Goal: Task Accomplishment & Management: Complete application form

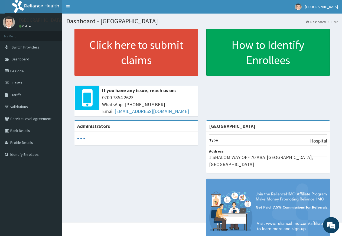
click at [20, 83] on span "Claims" at bounding box center [17, 82] width 11 height 5
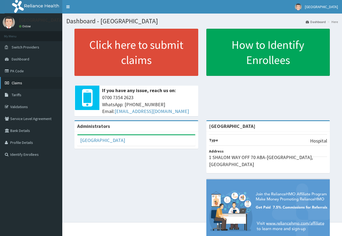
click at [21, 79] on link "Claims" at bounding box center [31, 83] width 62 height 12
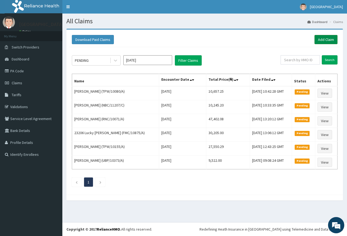
click at [321, 39] on link "Add Claim" at bounding box center [325, 39] width 23 height 9
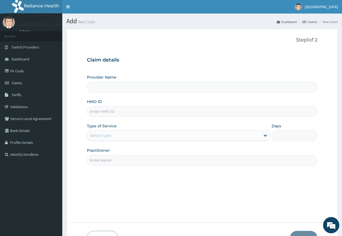
type input "[GEOGRAPHIC_DATA]"
click at [110, 112] on input "HMO ID" at bounding box center [202, 111] width 231 height 11
type input "FEG/10013/A"
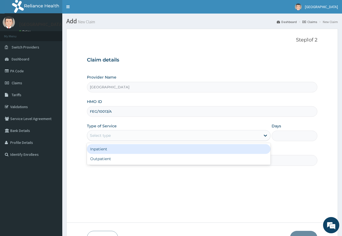
click at [109, 137] on div "Select type" at bounding box center [100, 135] width 21 height 5
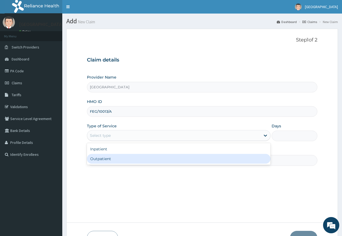
click at [112, 160] on div "Outpatient" at bounding box center [178, 159] width 183 height 10
type input "1"
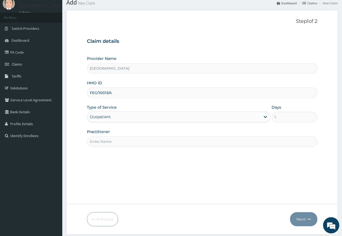
scroll to position [35, 0]
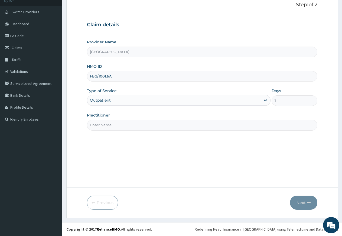
click at [106, 128] on input "Practitioner" at bounding box center [202, 125] width 231 height 11
click at [106, 127] on input "Practitioner" at bounding box center [202, 125] width 231 height 11
type input "DR NDUBIZU CHINEDU"
click at [296, 205] on button "Next" at bounding box center [303, 203] width 27 height 14
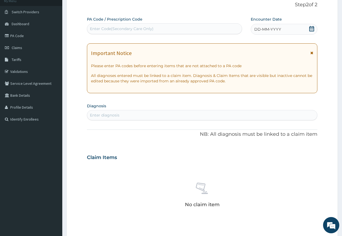
click at [274, 30] on span "DD-MM-YYYY" at bounding box center [267, 29] width 27 height 5
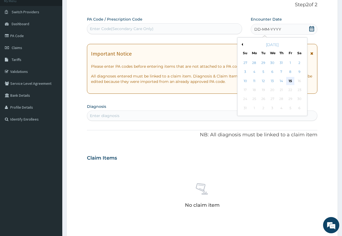
click at [289, 83] on div "15" at bounding box center [290, 81] width 8 height 8
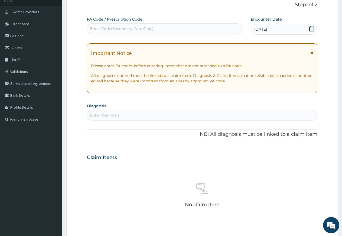
click at [146, 117] on div "Enter diagnosis" at bounding box center [202, 115] width 230 height 9
type input "h"
type input "s"
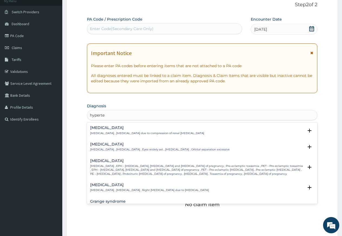
type input "hyperten"
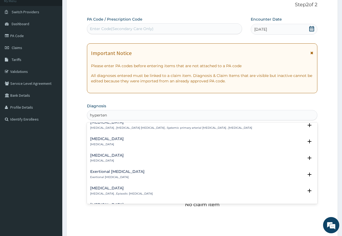
scroll to position [527, 0]
click at [128, 151] on div "Secondary hypertension Secondary hypertension Select Status Query Query covers …" at bounding box center [202, 158] width 231 height 17
click at [124, 153] on h4 "Secondary hypertension" at bounding box center [107, 154] width 34 height 4
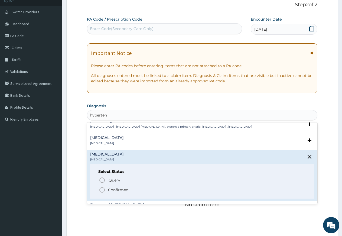
click at [101, 190] on icon "status option filled" at bounding box center [102, 190] width 7 height 7
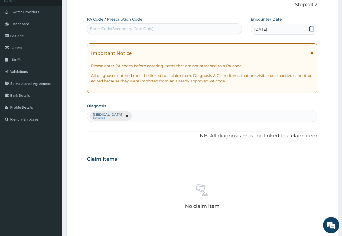
click at [146, 115] on div "Secondary hypertension Confirmed" at bounding box center [202, 115] width 230 height 11
type input "malaria"
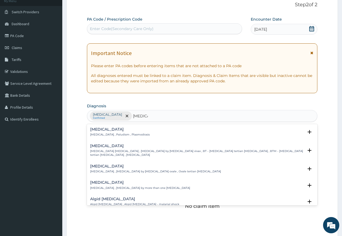
click at [102, 164] on h4 "Ovale malaria" at bounding box center [155, 166] width 131 height 4
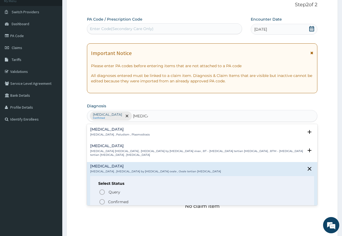
click at [103, 202] on icon "status option filled" at bounding box center [102, 202] width 7 height 7
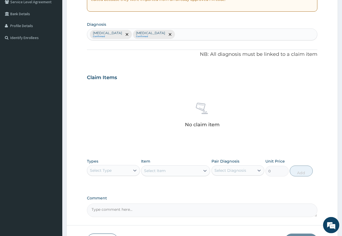
scroll to position [118, 0]
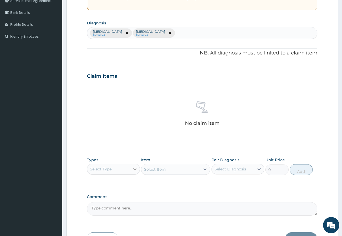
click at [134, 169] on icon at bounding box center [134, 169] width 3 height 2
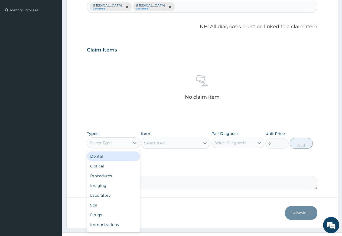
scroll to position [155, 0]
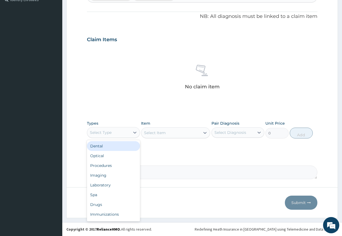
drag, startPoint x: 225, startPoint y: 131, endPoint x: 225, endPoint y: 136, distance: 4.6
click at [225, 131] on div "Select Diagnosis" at bounding box center [231, 132] width 32 height 5
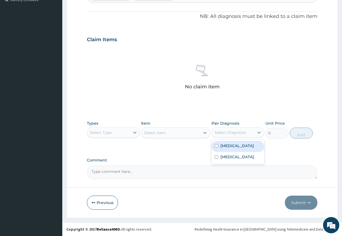
drag, startPoint x: 225, startPoint y: 147, endPoint x: 226, endPoint y: 158, distance: 10.9
click at [225, 148] on label "Secondary hypertension" at bounding box center [238, 145] width 34 height 5
checkbox input "true"
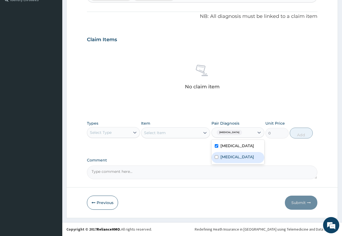
click at [226, 160] on div "Ovale malaria" at bounding box center [238, 157] width 53 height 11
checkbox input "true"
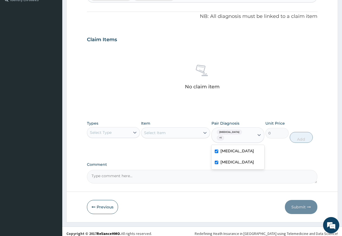
click at [122, 132] on div "Select Type" at bounding box center [108, 132] width 43 height 9
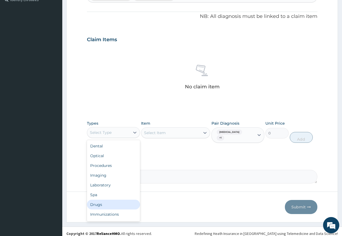
click at [105, 205] on div "Drugs" at bounding box center [113, 205] width 53 height 10
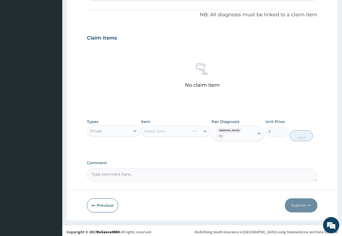
scroll to position [159, 0]
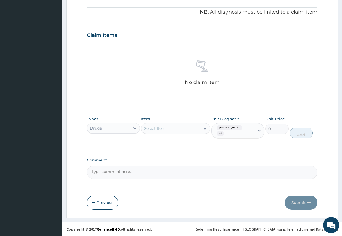
click at [176, 131] on div "Select Item" at bounding box center [170, 128] width 59 height 9
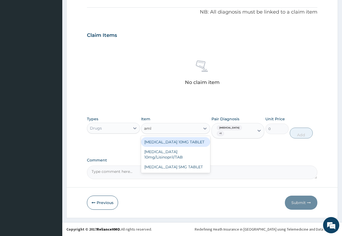
type input "amlo"
click at [176, 143] on div "AMLODIPINE 10MG TABLET" at bounding box center [175, 142] width 69 height 10
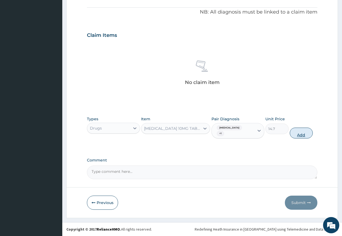
click at [299, 135] on button "Add" at bounding box center [301, 133] width 23 height 11
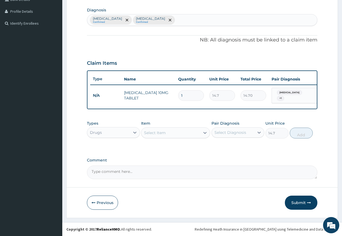
type input "0"
click at [156, 134] on div "Select Item" at bounding box center [155, 132] width 22 height 5
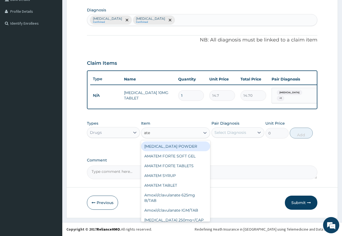
type input "aten"
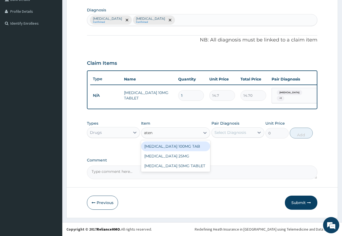
click at [164, 149] on div "ATENOLOL 100MG TAB" at bounding box center [175, 146] width 69 height 10
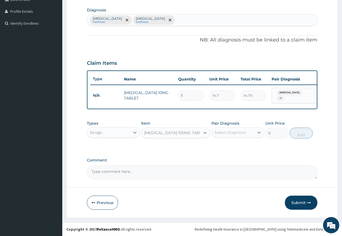
type input "6.82"
click at [225, 133] on div "Select Diagnosis" at bounding box center [231, 132] width 32 height 5
drag, startPoint x: 228, startPoint y: 150, endPoint x: 229, endPoint y: 163, distance: 13.0
click at [228, 148] on label "Secondary hypertension" at bounding box center [238, 145] width 34 height 5
checkbox input "true"
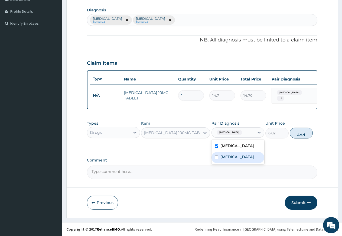
click at [229, 160] on label "Ovale malaria" at bounding box center [238, 156] width 34 height 5
checkbox input "true"
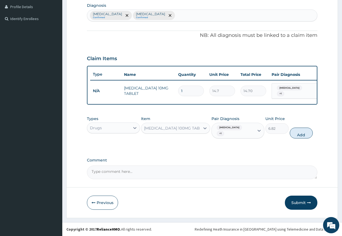
click at [296, 137] on button "Add" at bounding box center [301, 133] width 23 height 11
type input "0"
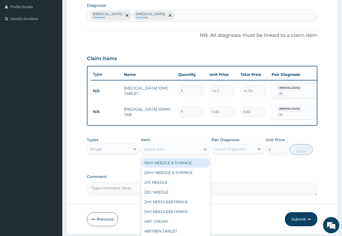
click at [166, 154] on div "Select Item" at bounding box center [170, 149] width 59 height 9
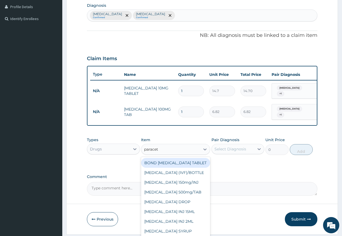
type input "paraceta"
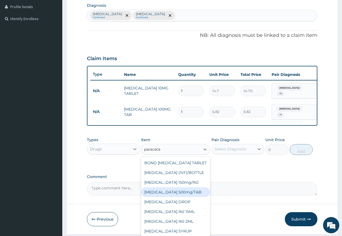
click at [186, 197] on div "PARACETAMOL 500mg/TAB" at bounding box center [175, 192] width 69 height 10
type input "5.25"
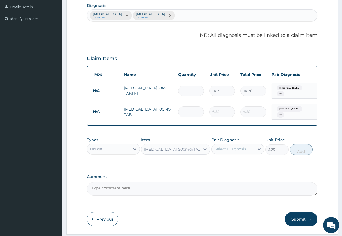
drag, startPoint x: 233, startPoint y: 155, endPoint x: 232, endPoint y: 160, distance: 5.7
click at [233, 153] on div "Select Diagnosis" at bounding box center [233, 149] width 43 height 9
drag, startPoint x: 231, startPoint y: 168, endPoint x: 231, endPoint y: 173, distance: 5.1
click at [231, 165] on label "Secondary hypertension" at bounding box center [238, 162] width 34 height 5
checkbox input "true"
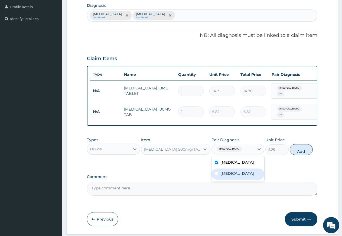
click at [231, 179] on div "Ovale malaria" at bounding box center [238, 174] width 53 height 11
checkbox input "true"
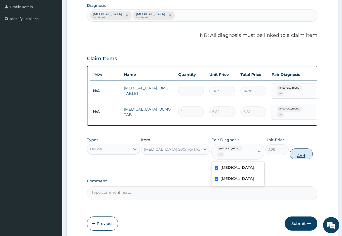
click at [293, 159] on button "Add" at bounding box center [301, 153] width 23 height 11
type input "0"
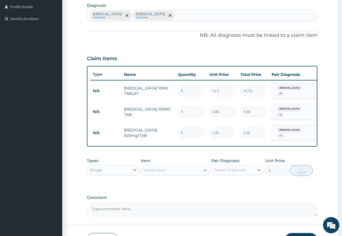
click at [150, 173] on div "Select Item" at bounding box center [155, 169] width 22 height 5
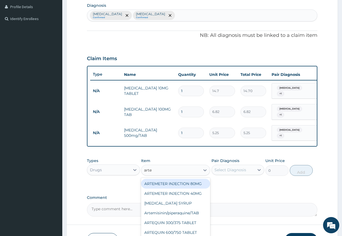
type input "artem"
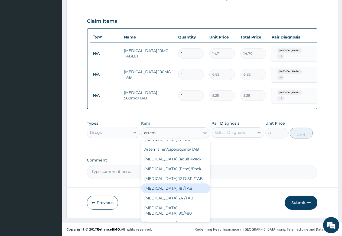
scroll to position [29, 0]
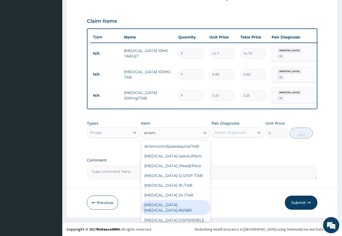
drag, startPoint x: 190, startPoint y: 217, endPoint x: 202, endPoint y: 202, distance: 20.0
click at [190, 215] on div "COARTEM D TAB 80/480" at bounding box center [175, 207] width 69 height 15
type input "866.25"
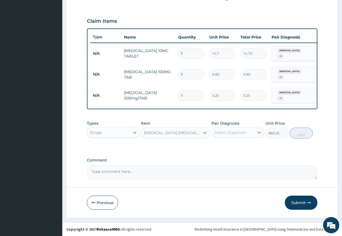
click at [239, 133] on div "Select Diagnosis" at bounding box center [231, 132] width 32 height 5
drag, startPoint x: 236, startPoint y: 146, endPoint x: 236, endPoint y: 157, distance: 11.7
click at [236, 147] on label "Secondary hypertension" at bounding box center [238, 145] width 34 height 5
checkbox input "true"
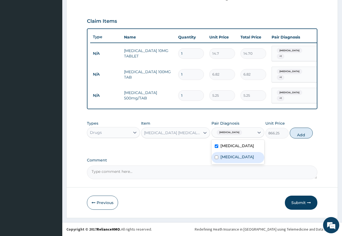
click at [236, 158] on div "Ovale malaria" at bounding box center [238, 157] width 53 height 11
checkbox input "true"
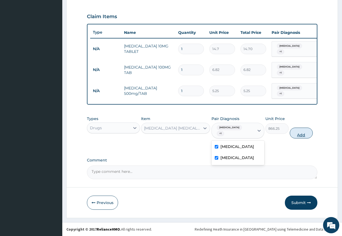
drag, startPoint x: 298, startPoint y: 137, endPoint x: 269, endPoint y: 140, distance: 29.4
click at [298, 137] on button "Add" at bounding box center [301, 133] width 23 height 11
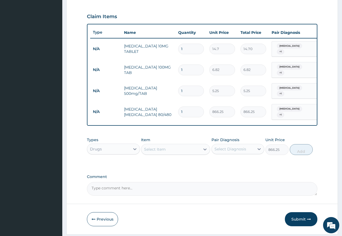
type input "0"
click at [176, 151] on div "Select Item" at bounding box center [170, 149] width 59 height 9
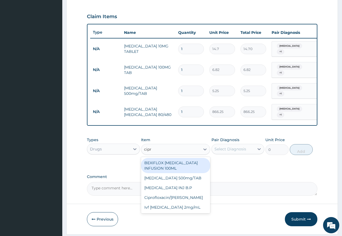
type input "cipro"
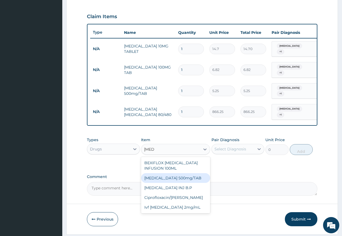
click at [174, 183] on div "Ciprofloxacin 500mg/TAB" at bounding box center [175, 178] width 69 height 10
type input "26.77"
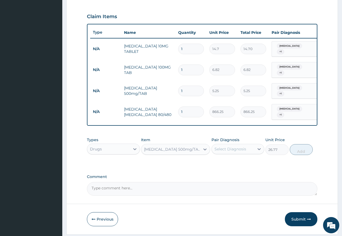
drag, startPoint x: 227, startPoint y: 152, endPoint x: 225, endPoint y: 158, distance: 6.5
click at [227, 152] on div "Select Diagnosis" at bounding box center [231, 148] width 32 height 5
click at [218, 164] on input "checkbox" at bounding box center [217, 163] width 4 height 4
checkbox input "true"
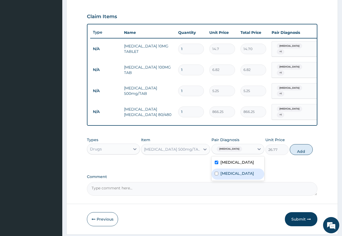
click at [222, 176] on label "Ovale malaria" at bounding box center [238, 173] width 34 height 5
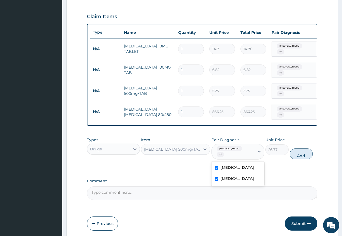
checkbox input "true"
click at [302, 159] on button "Add" at bounding box center [301, 153] width 23 height 11
type input "0"
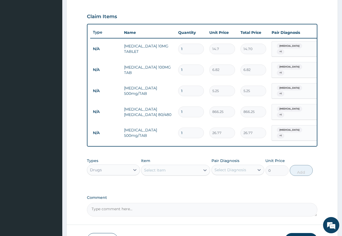
type input "10"
type input "267.70"
type input "10"
click at [186, 113] on input "1" at bounding box center [191, 111] width 26 height 11
type input "0.00"
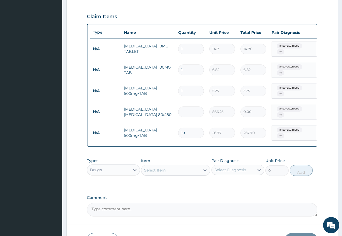
type input "6"
type input "5197.50"
type input "6"
click at [182, 89] on input "1" at bounding box center [191, 91] width 26 height 11
type input "0.00"
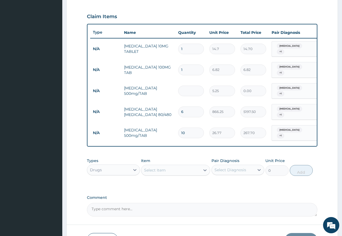
type input "2"
type input "10.50"
type input "20"
type input "105.00"
type input "20"
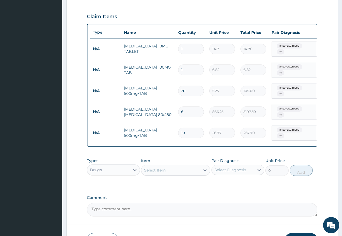
click at [184, 72] on input "1" at bounding box center [191, 69] width 26 height 11
type input "11"
type input "75.02"
type input "1"
type input "6.82"
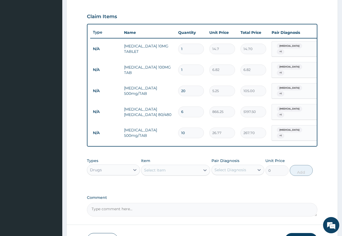
type input "14"
type input "95.48"
type input "14"
click at [186, 48] on input "1" at bounding box center [191, 49] width 26 height 11
type input "11"
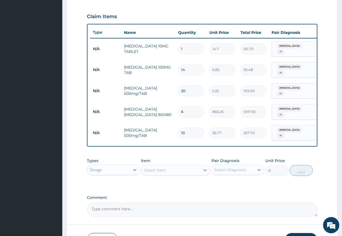
type input "161.70"
type input "114"
type input "1675.80"
type input "11"
type input "161.70"
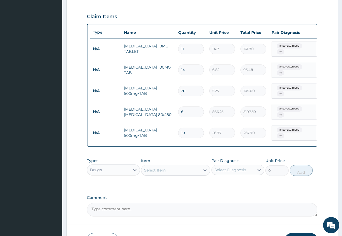
type input "1"
type input "14.70"
type input "14"
type input "205.80"
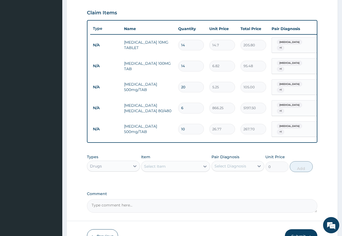
scroll to position [205, 0]
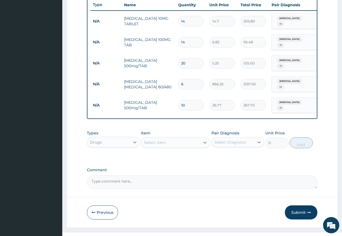
type input "14"
click at [116, 147] on div "Drugs" at bounding box center [108, 142] width 43 height 9
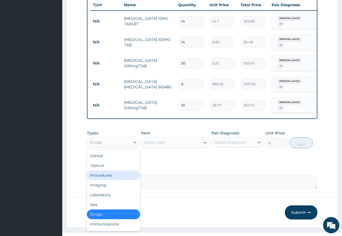
click at [115, 180] on div "Procedures" at bounding box center [113, 175] width 53 height 10
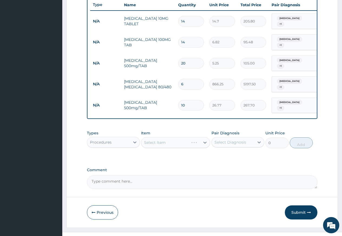
click at [167, 148] on div "Select Item" at bounding box center [175, 142] width 69 height 11
click at [219, 145] on div "Select Diagnosis" at bounding box center [231, 142] width 32 height 5
drag, startPoint x: 220, startPoint y: 162, endPoint x: 221, endPoint y: 165, distance: 3.2
click at [221, 162] on div "Secondary hypertension" at bounding box center [238, 156] width 53 height 11
checkbox input "true"
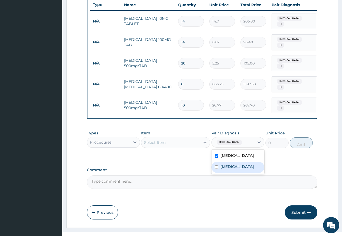
click at [226, 169] on label "Ovale malaria" at bounding box center [238, 166] width 34 height 5
checkbox input "true"
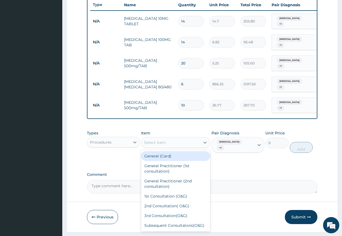
click at [168, 144] on div "Select Item" at bounding box center [170, 142] width 59 height 9
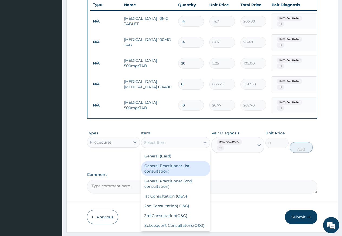
drag, startPoint x: 174, startPoint y: 174, endPoint x: 176, endPoint y: 177, distance: 3.0
click at [175, 176] on div "General Practitioner (1st consultation)" at bounding box center [175, 168] width 69 height 15
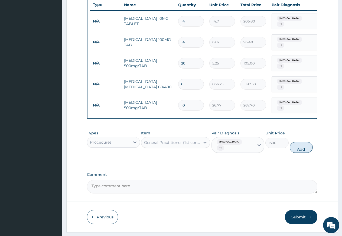
click at [299, 153] on button "Add" at bounding box center [301, 147] width 23 height 11
type input "0"
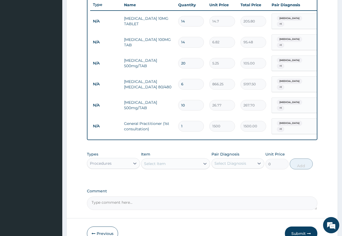
scroll to position [241, 0]
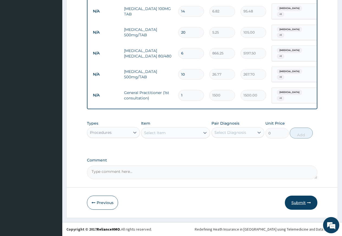
click at [302, 203] on button "Submit" at bounding box center [301, 203] width 33 height 14
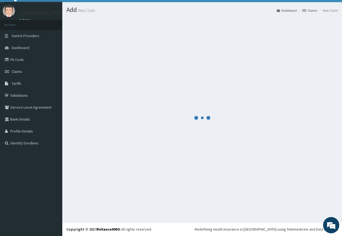
scroll to position [11, 0]
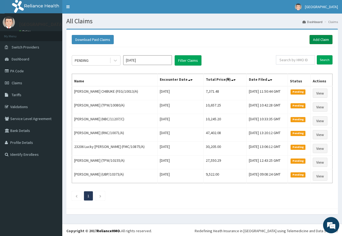
click at [316, 39] on link "Add Claim" at bounding box center [321, 39] width 23 height 9
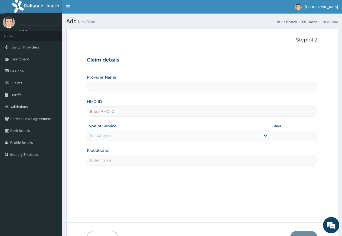
type input "[GEOGRAPHIC_DATA]"
click at [112, 112] on input "HMO ID" at bounding box center [202, 111] width 231 height 11
type input "sqz/10519/a"
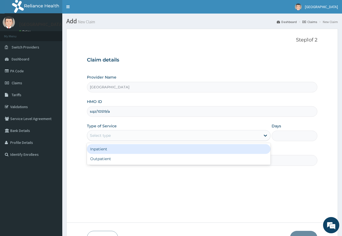
click at [107, 134] on div "Select type" at bounding box center [100, 135] width 21 height 5
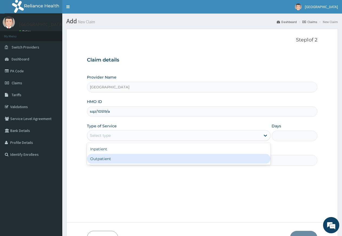
click at [103, 160] on div "Outpatient" at bounding box center [178, 159] width 183 height 10
type input "1"
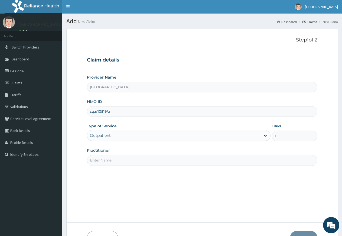
click at [114, 162] on input "Practitioner" at bounding box center [202, 160] width 231 height 11
click at [121, 163] on input "Practitioner" at bounding box center [202, 160] width 231 height 11
drag, startPoint x: 119, startPoint y: 164, endPoint x: 114, endPoint y: 171, distance: 8.3
click at [114, 171] on div "Step 1 of 2 Claim details Provider Name Rosevine Hospital HMO ID sqz/10519/a Ty…" at bounding box center [202, 125] width 231 height 177
drag, startPoint x: 116, startPoint y: 158, endPoint x: 115, endPoint y: 162, distance: 4.0
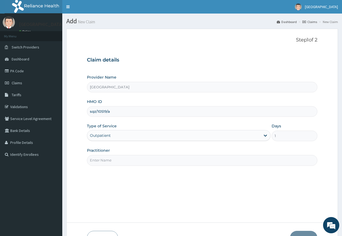
click at [116, 161] on input "Practitioner" at bounding box center [202, 160] width 231 height 11
click at [115, 162] on input "Practitioner" at bounding box center [202, 160] width 231 height 11
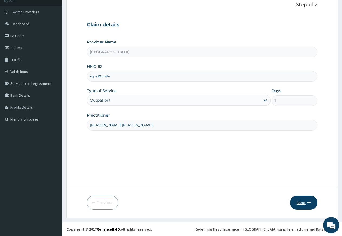
type input "DR NDUBIZU CHINEDU"
click at [296, 203] on button "Next" at bounding box center [303, 203] width 27 height 14
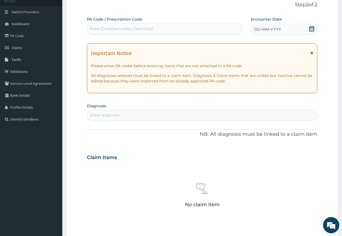
click at [310, 29] on icon at bounding box center [311, 28] width 5 height 5
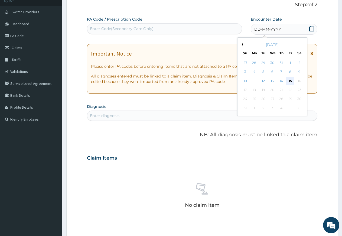
click at [292, 83] on div "15" at bounding box center [290, 81] width 8 height 8
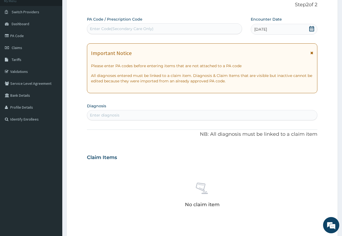
click at [147, 114] on div "Enter diagnosis" at bounding box center [202, 115] width 230 height 9
click at [141, 114] on div "Enter diagnosis" at bounding box center [202, 115] width 230 height 9
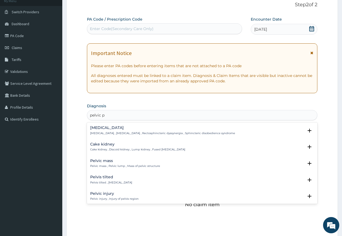
type input "pelvic pa"
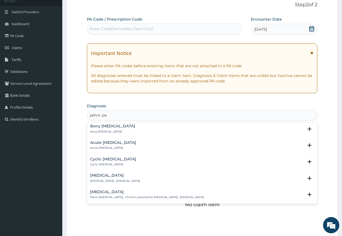
scroll to position [0, 0]
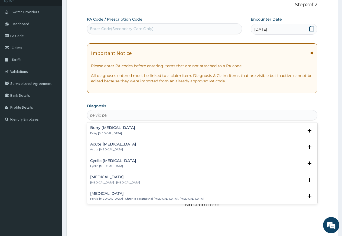
click at [114, 144] on h4 "Acute pelvic pain" at bounding box center [113, 144] width 46 height 4
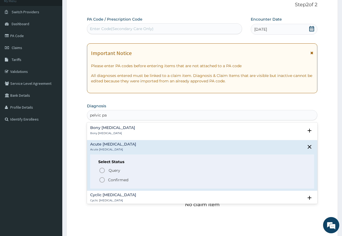
click at [103, 179] on icon "status option filled" at bounding box center [102, 180] width 7 height 7
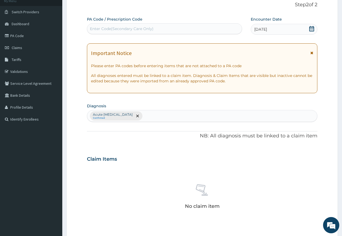
click at [135, 117] on div "Acute pelvic pain Confirmed" at bounding box center [202, 115] width 230 height 11
click at [135, 165] on div "Claim Items No claim item" at bounding box center [202, 190] width 231 height 78
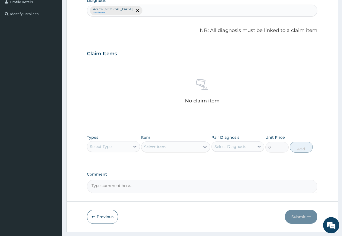
scroll to position [155, 0]
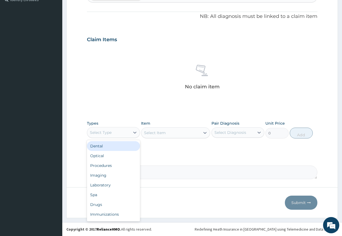
drag, startPoint x: 115, startPoint y: 133, endPoint x: 113, endPoint y: 142, distance: 8.6
click at [115, 134] on div "Select Type" at bounding box center [108, 132] width 43 height 9
click at [111, 166] on div "Procedures" at bounding box center [113, 166] width 53 height 10
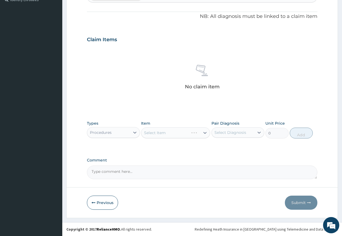
click at [169, 135] on div "Select Item" at bounding box center [175, 132] width 69 height 11
drag, startPoint x: 220, startPoint y: 131, endPoint x: 220, endPoint y: 141, distance: 10.3
click at [220, 133] on div "Select Diagnosis" at bounding box center [231, 132] width 32 height 5
click at [220, 144] on div "Acute pelvic pain" at bounding box center [238, 149] width 53 height 17
checkbox input "true"
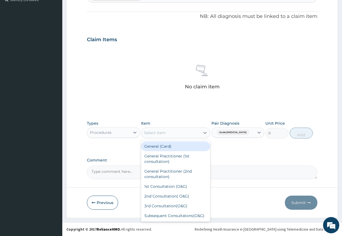
click at [164, 132] on div "Select Item" at bounding box center [155, 132] width 22 height 5
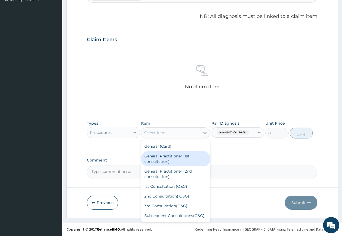
drag, startPoint x: 159, startPoint y: 159, endPoint x: 184, endPoint y: 160, distance: 25.5
click at [162, 160] on div "General Practitioner (1st consultation)" at bounding box center [175, 158] width 69 height 15
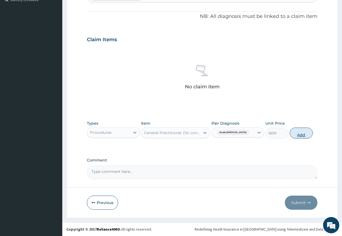
click at [300, 133] on button "Add" at bounding box center [301, 133] width 23 height 11
type input "0"
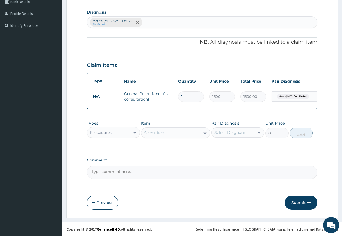
scroll to position [134, 0]
click at [159, 132] on div "Select Item" at bounding box center [155, 132] width 22 height 5
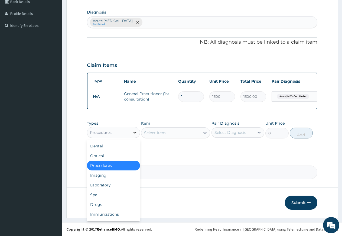
click at [136, 132] on icon at bounding box center [134, 132] width 5 height 5
click at [102, 203] on div "Drugs" at bounding box center [113, 205] width 53 height 10
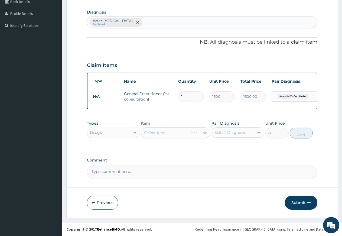
click at [154, 134] on div "Select Item" at bounding box center [175, 132] width 69 height 11
drag, startPoint x: 228, startPoint y: 131, endPoint x: 227, endPoint y: 134, distance: 2.7
click at [227, 133] on div "Select Diagnosis" at bounding box center [231, 132] width 32 height 5
drag, startPoint x: 228, startPoint y: 145, endPoint x: 225, endPoint y: 145, distance: 3.5
click at [228, 145] on label "Acute pelvic pain" at bounding box center [241, 148] width 41 height 11
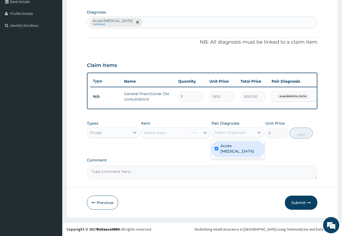
checkbox input "true"
click at [165, 131] on div "Select Item" at bounding box center [155, 132] width 22 height 5
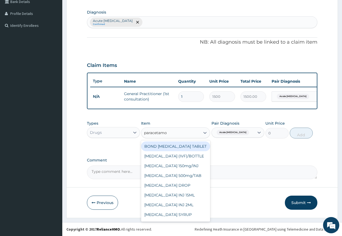
type input "paracetamol"
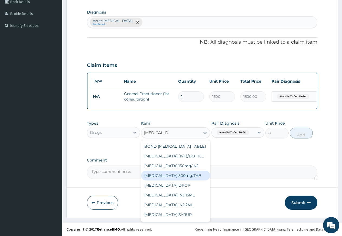
click at [181, 180] on div "PARACETAMOL 500mg/TAB" at bounding box center [175, 176] width 69 height 10
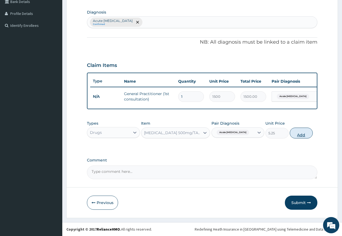
click at [300, 135] on button "Add" at bounding box center [301, 133] width 23 height 11
type input "0"
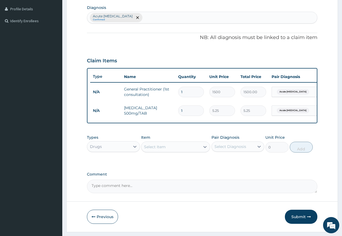
click at [147, 150] on div "Select Item" at bounding box center [155, 146] width 22 height 5
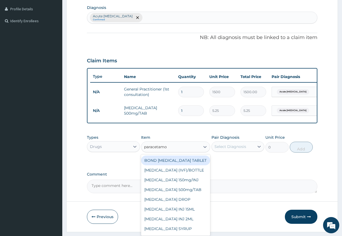
type input "paracetamol"
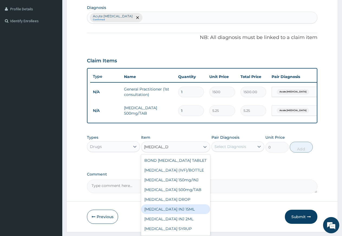
scroll to position [14, 0]
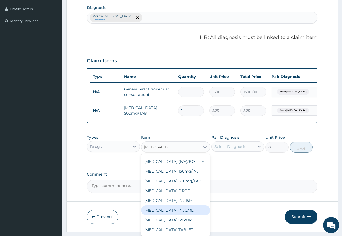
click at [187, 215] on div "PARACETAMOL INJ 2ML" at bounding box center [175, 210] width 69 height 10
type input "210"
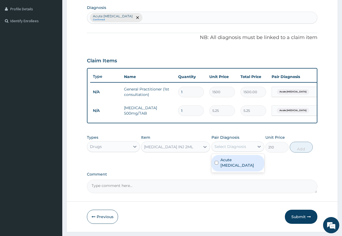
drag, startPoint x: 234, startPoint y: 151, endPoint x: 230, endPoint y: 158, distance: 8.0
click at [234, 149] on div "Select Diagnosis" at bounding box center [231, 146] width 32 height 5
click at [229, 166] on label "Acute pelvic pain" at bounding box center [241, 162] width 41 height 11
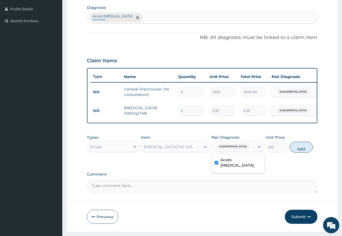
checkbox input "true"
click at [300, 153] on button "Add" at bounding box center [301, 147] width 23 height 11
type input "0"
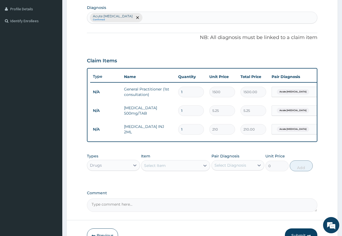
type input "0.00"
type input "2"
type input "420.00"
type input "2"
click at [189, 112] on input "1" at bounding box center [191, 110] width 26 height 11
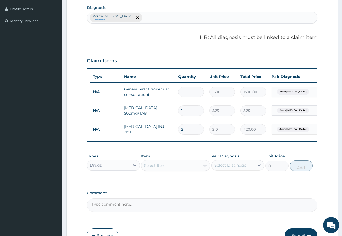
type input "0.00"
type input "2"
type input "10.50"
type input "20"
type input "105.00"
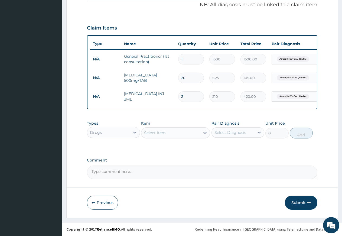
scroll to position [171, 0]
type input "20"
drag, startPoint x: 300, startPoint y: 204, endPoint x: 300, endPoint y: 198, distance: 6.5
click at [300, 202] on button "Submit" at bounding box center [301, 203] width 33 height 14
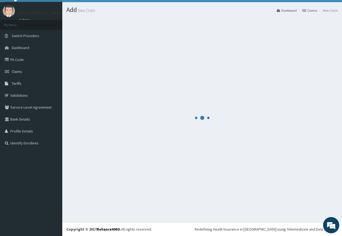
scroll to position [11, 0]
